Goal: Task Accomplishment & Management: Use online tool/utility

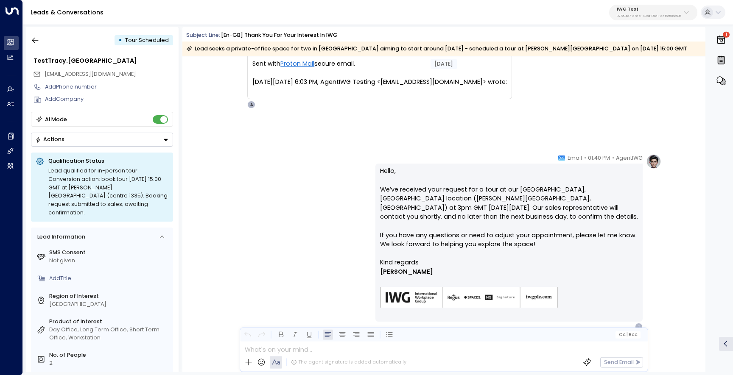
scroll to position [1244, 0]
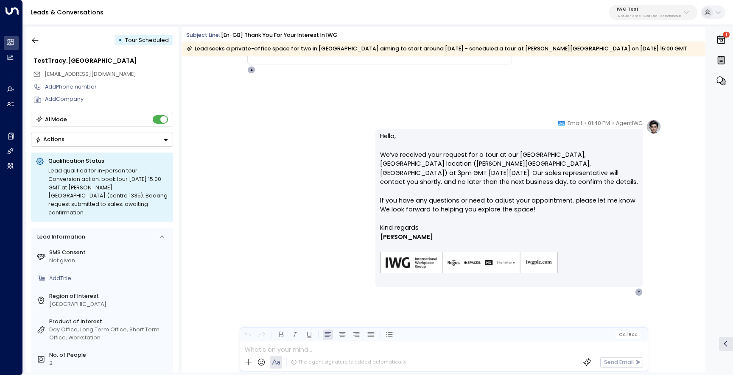
click at [308, 352] on p at bounding box center [446, 349] width 402 height 9
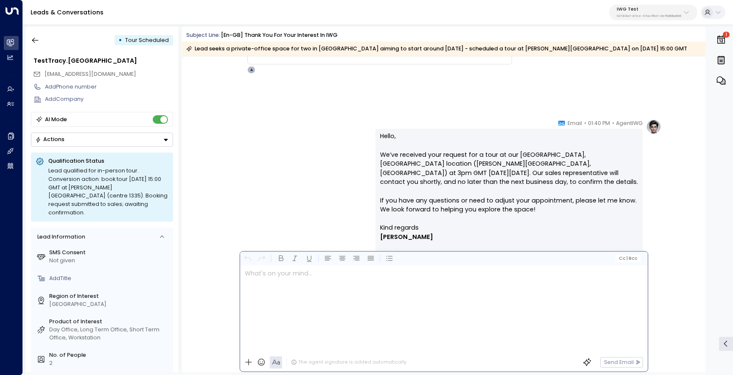
click at [325, 220] on div "AgentIWG • 01:40 PM • Email Hello, We’ve received your request for a tour at ou…" at bounding box center [443, 207] width 435 height 177
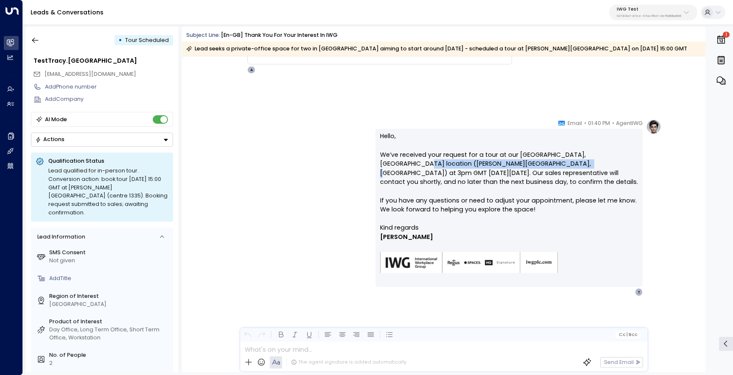
drag, startPoint x: 499, startPoint y: 164, endPoint x: 613, endPoint y: 155, distance: 113.6
click at [613, 155] on p "Hello, We’ve received your request for a tour at our Liverpool, City Centre loc…" at bounding box center [509, 178] width 258 height 92
click at [319, 145] on div "AgentIWG • 01:40 PM • Email Hello, We’ve received your request for a tour at ou…" at bounding box center [443, 207] width 435 height 177
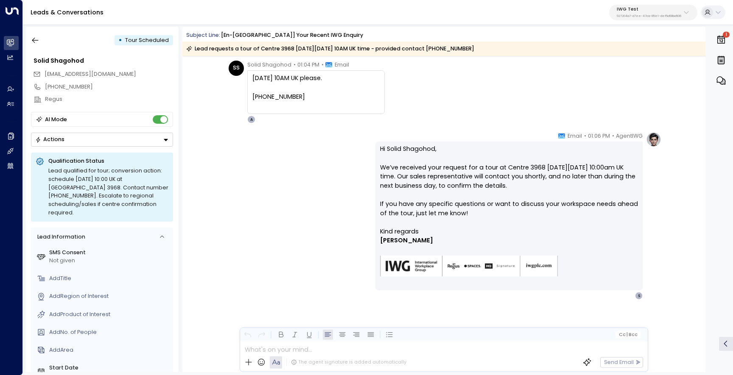
scroll to position [306, 0]
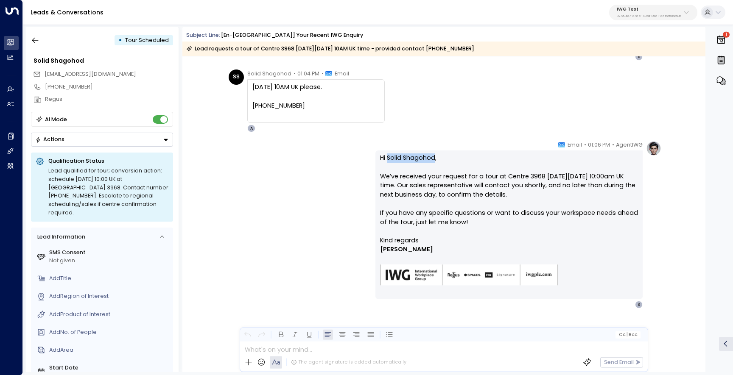
drag, startPoint x: 433, startPoint y: 158, endPoint x: 386, endPoint y: 157, distance: 46.2
click at [386, 157] on p "Hi Solid Shagohod, We’ve received your request for a tour at Centre 3968 [DATE]…" at bounding box center [509, 195] width 258 height 82
copy p "Solid Shagohod"
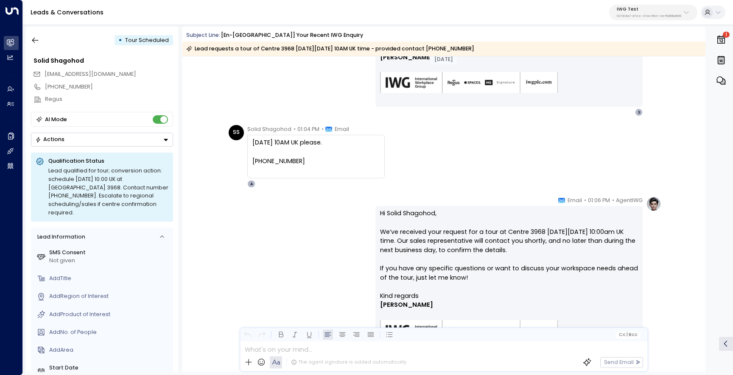
scroll to position [319, 0]
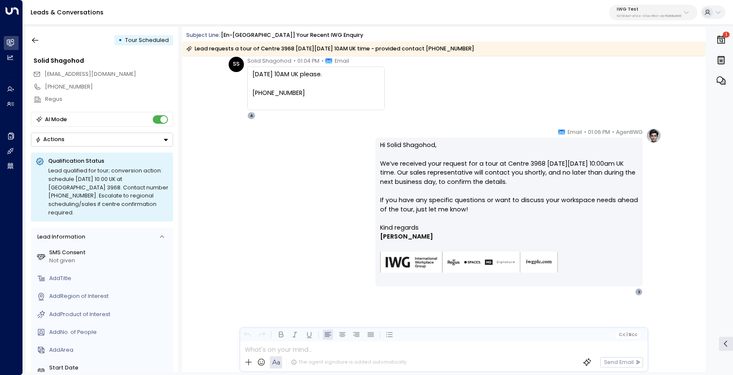
click at [720, 37] on icon "button" at bounding box center [721, 37] width 7 height 2
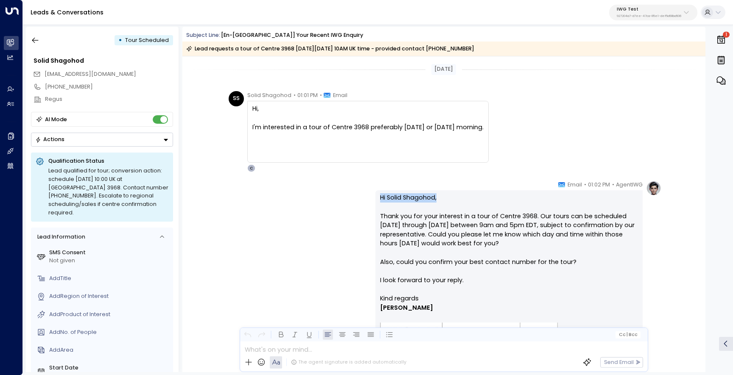
drag, startPoint x: 447, startPoint y: 198, endPoint x: 375, endPoint y: 201, distance: 71.3
click at [375, 201] on div "Hi Solid Shagohod, Thank you for your interest in a tour of Centre 3968. Our to…" at bounding box center [508, 273] width 267 height 167
drag, startPoint x: 509, startPoint y: 243, endPoint x: 428, endPoint y: 234, distance: 81.5
click at [428, 234] on p "Hi Solid Shagohod, Thank you for your interest in a tour of Centre 3968. Our to…" at bounding box center [509, 243] width 258 height 101
copy p "Could you please let me know which day and time within those hours [DATE] would…"
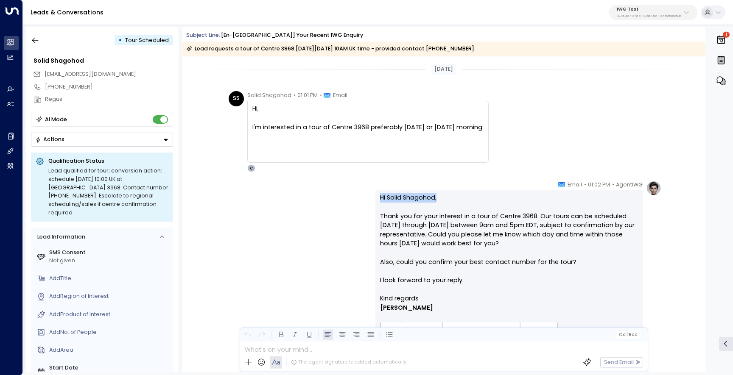
click at [351, 222] on div "AgentIWG • 01:02 PM • Email Hi Solid Shagohod, Thank you for your interest in a…" at bounding box center [443, 274] width 435 height 187
click at [41, 41] on button "button" at bounding box center [35, 40] width 15 height 15
click at [32, 35] on button "button" at bounding box center [35, 40] width 15 height 15
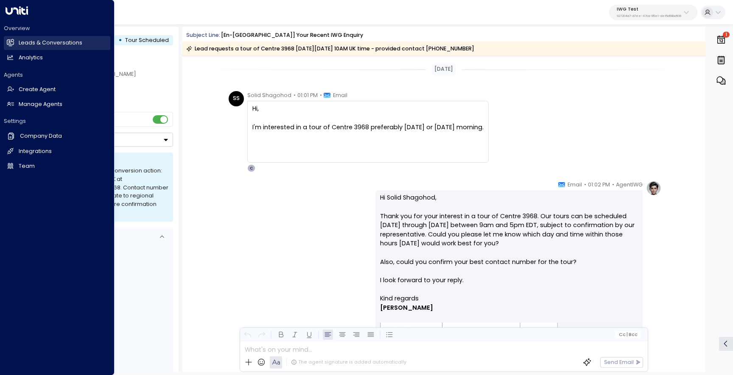
click at [15, 42] on link "Leads & Conversations Leads & Conversations" at bounding box center [57, 43] width 106 height 14
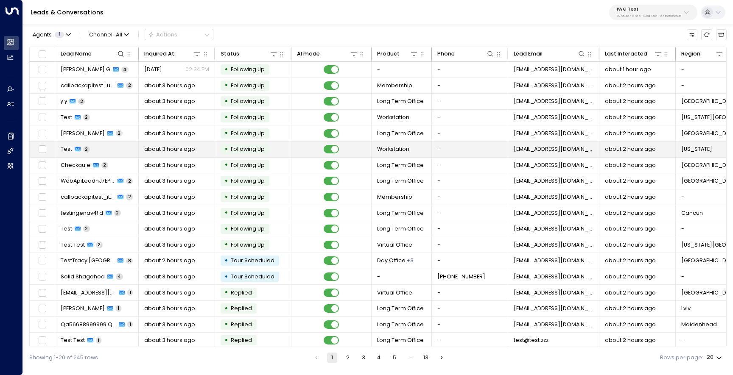
scroll to position [36, 0]
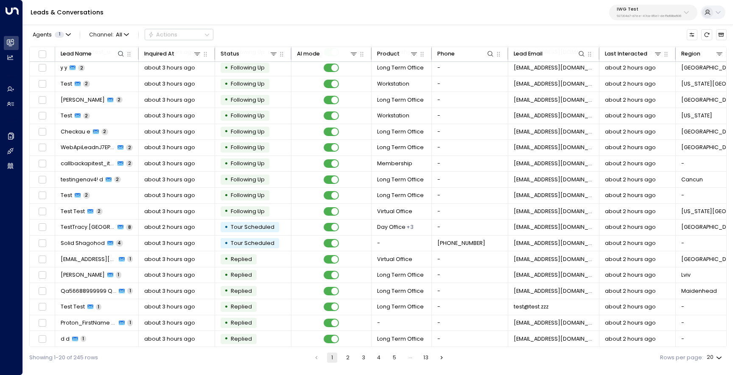
click at [350, 359] on button "2" at bounding box center [348, 358] width 10 height 10
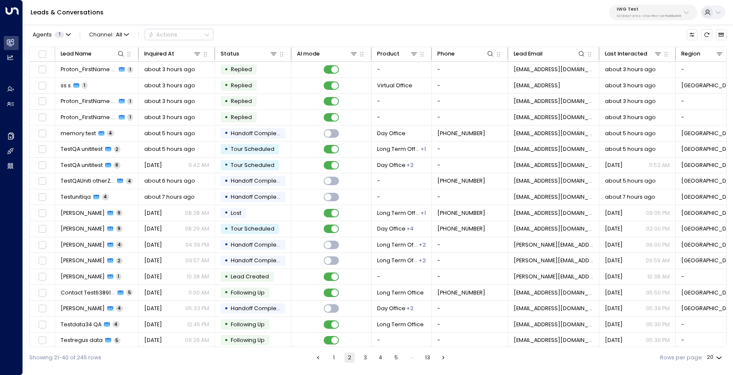
click at [365, 361] on button "3" at bounding box center [365, 358] width 10 height 10
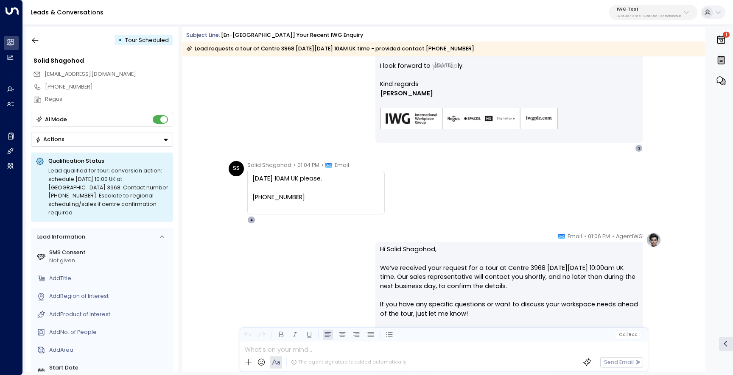
scroll to position [319, 0]
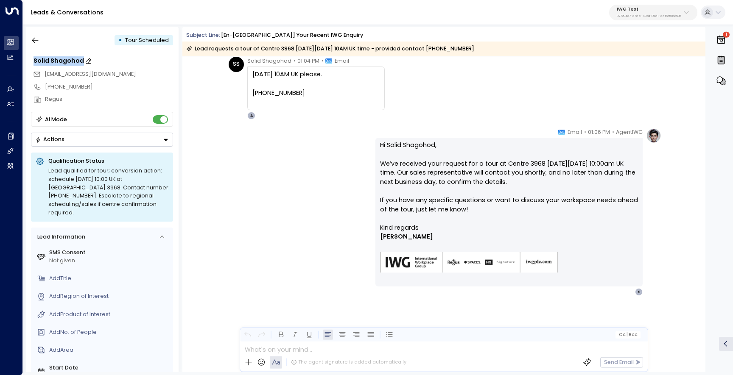
drag, startPoint x: 79, startPoint y: 63, endPoint x: 34, endPoint y: 62, distance: 45.8
click at [34, 62] on div "Solid Shagohod" at bounding box center [104, 60] width 140 height 9
click at [39, 42] on icon "button" at bounding box center [35, 40] width 8 height 8
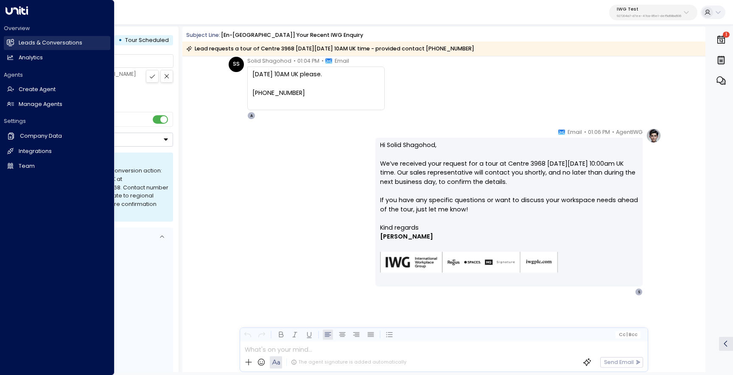
click at [39, 45] on h2 "Leads & Conversations" at bounding box center [51, 43] width 64 height 8
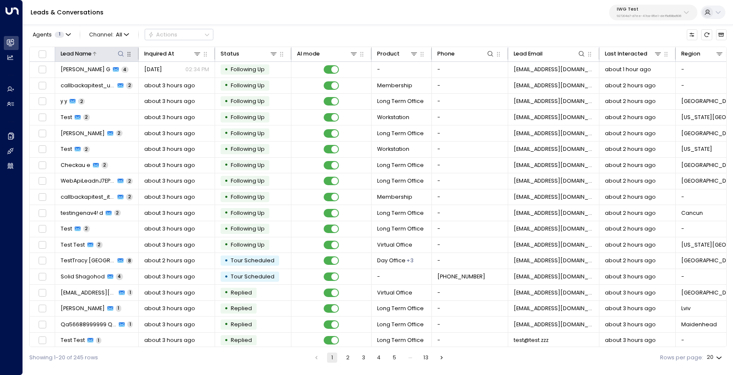
click at [119, 51] on icon at bounding box center [120, 53] width 7 height 7
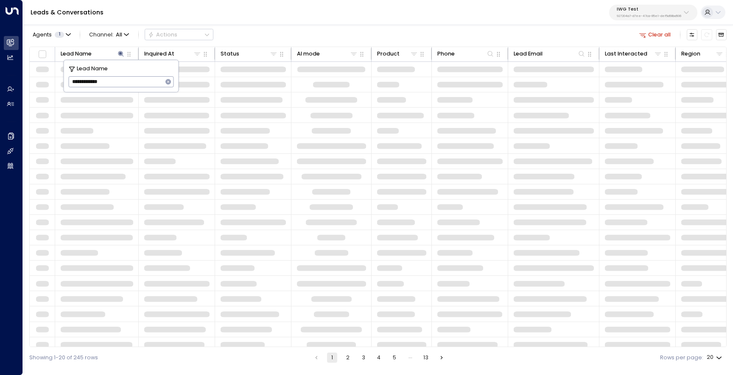
click at [119, 79] on input "**********" at bounding box center [115, 82] width 94 height 15
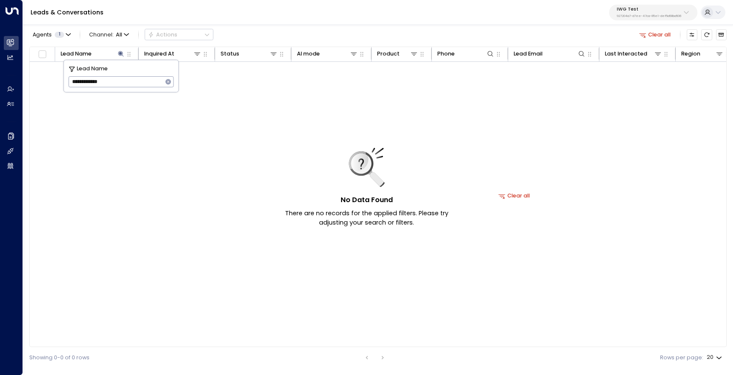
click at [119, 79] on input "**********" at bounding box center [115, 82] width 94 height 15
type input "*****"
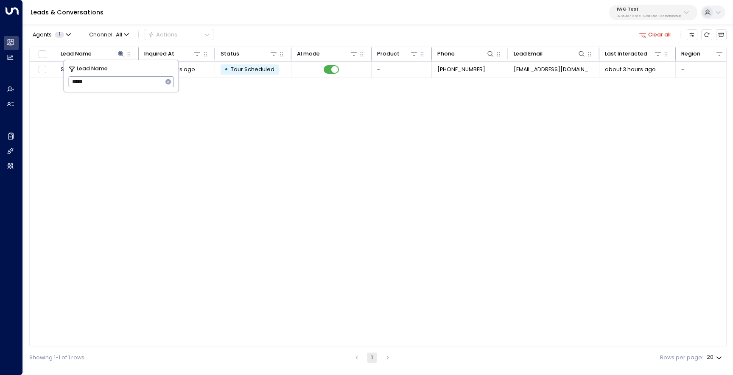
click at [253, 25] on div "Leads & Conversations IWG Test 927204a7-d7ee-47ca-85e1-def5a58ba506" at bounding box center [378, 12] width 710 height 25
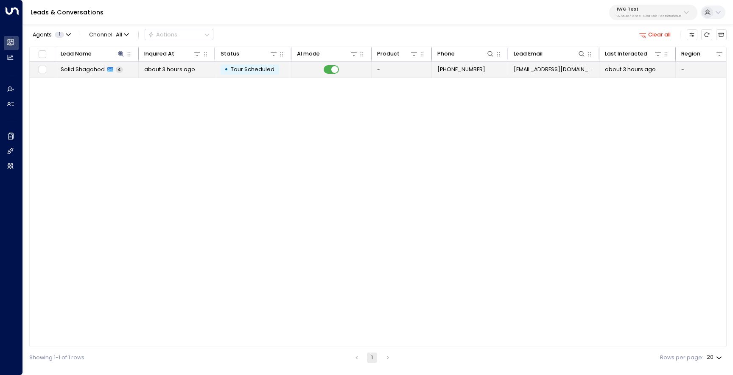
click at [80, 73] on span "Solid Shagohod" at bounding box center [83, 70] width 44 height 8
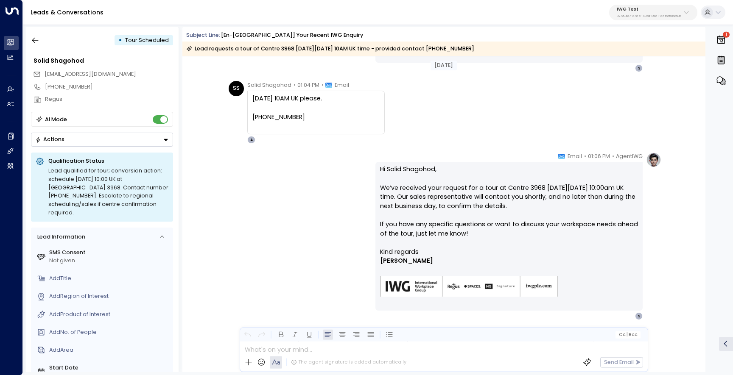
scroll to position [311, 0]
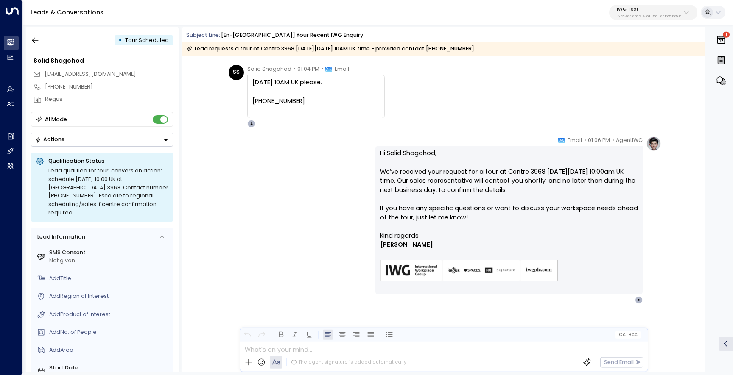
click at [440, 155] on p "Hi Solid Shagohod, We’ve received your request for a tour at Centre 3968 [DATE]…" at bounding box center [509, 190] width 258 height 82
